Goal: Entertainment & Leisure: Consume media (video, audio)

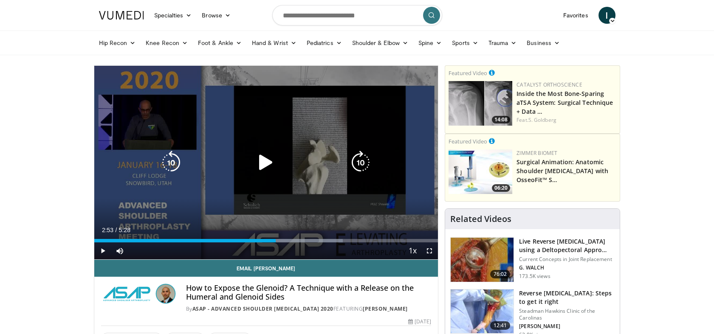
click at [263, 157] on icon "Video Player" at bounding box center [266, 163] width 24 height 24
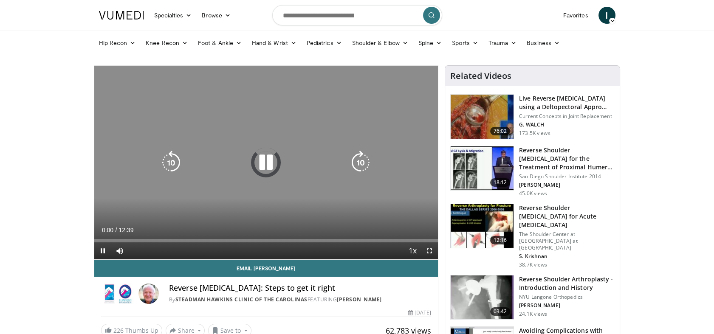
click at [265, 164] on icon "Video Player" at bounding box center [266, 163] width 24 height 24
